Goal: Information Seeking & Learning: Learn about a topic

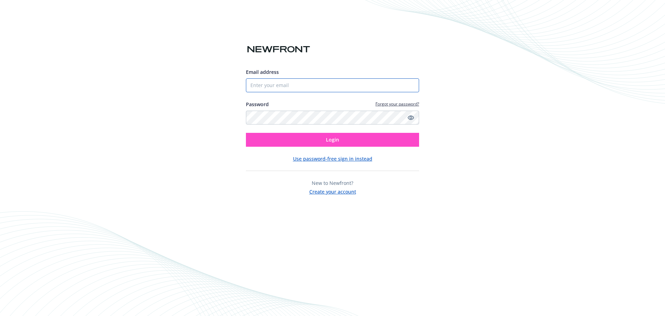
type input "[EMAIL_ADDRESS][DOMAIN_NAME]"
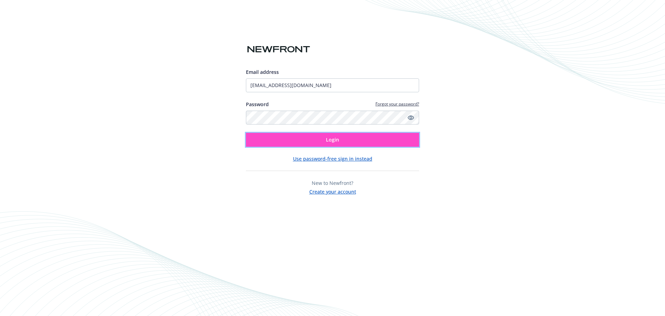
click at [334, 138] on span "Login" at bounding box center [332, 139] width 13 height 7
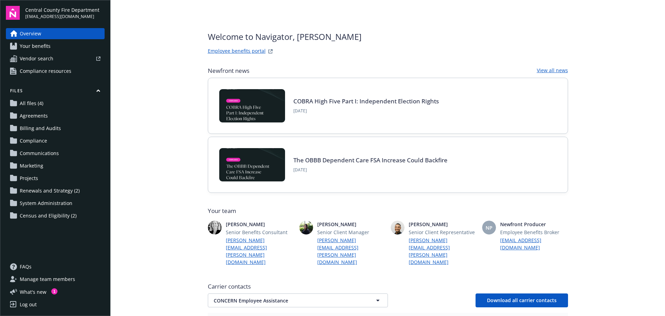
click at [33, 48] on span "Your benefits" at bounding box center [35, 46] width 31 height 11
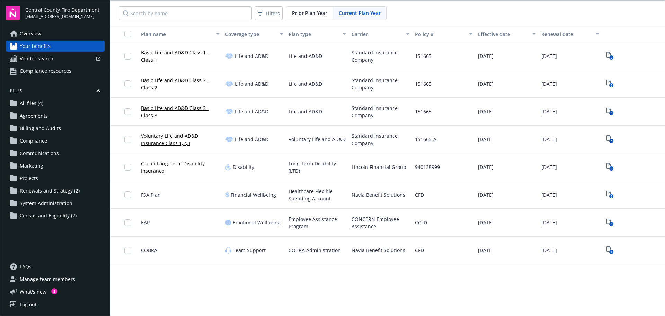
click at [163, 107] on link "Basic Life and AD&D Class 3 - Class 3" at bounding box center [180, 111] width 79 height 15
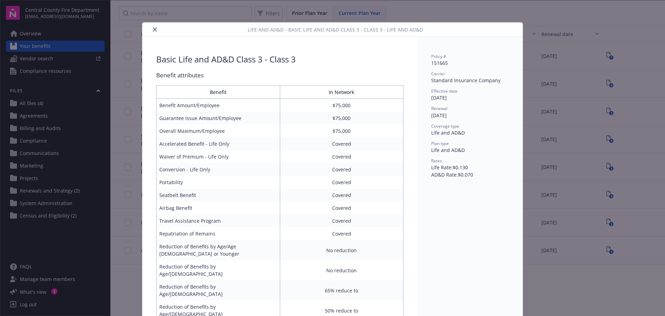
click at [636, 103] on div "Life and AD&D - Basic Life and AD&D Class 3 - Class 3 - Life and AD&D Basic Lif…" at bounding box center [332, 158] width 665 height 316
click at [151, 28] on button "close" at bounding box center [155, 29] width 8 height 8
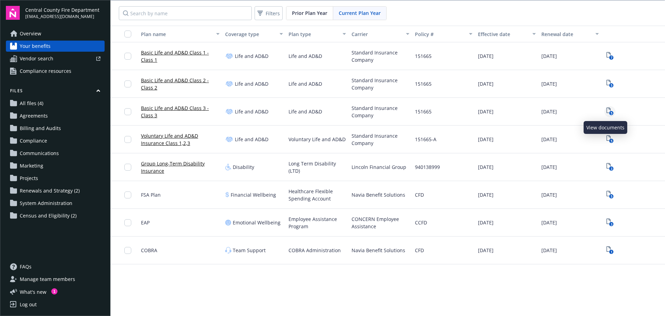
click at [611, 112] on text "5" at bounding box center [612, 113] width 2 height 5
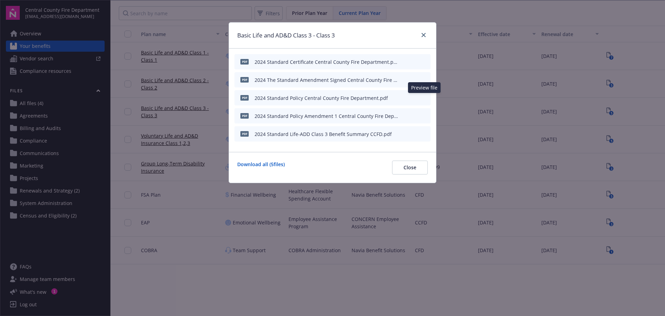
click at [424, 97] on icon "preview file" at bounding box center [424, 97] width 6 height 5
